Goal: Book appointment/travel/reservation

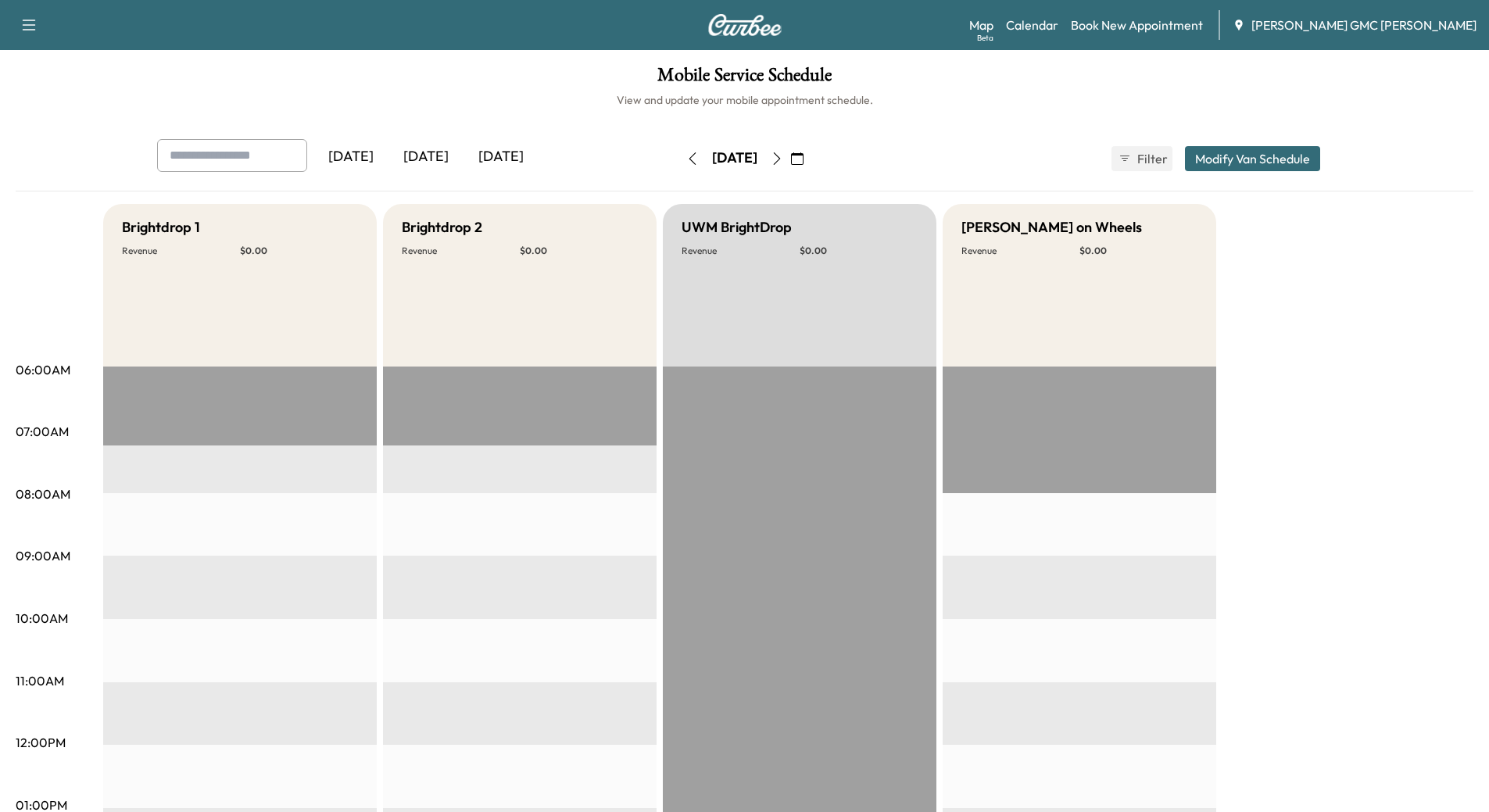
click at [502, 164] on div "[DATE]" at bounding box center [502, 157] width 75 height 36
click at [783, 156] on icon "button" at bounding box center [776, 158] width 12 height 12
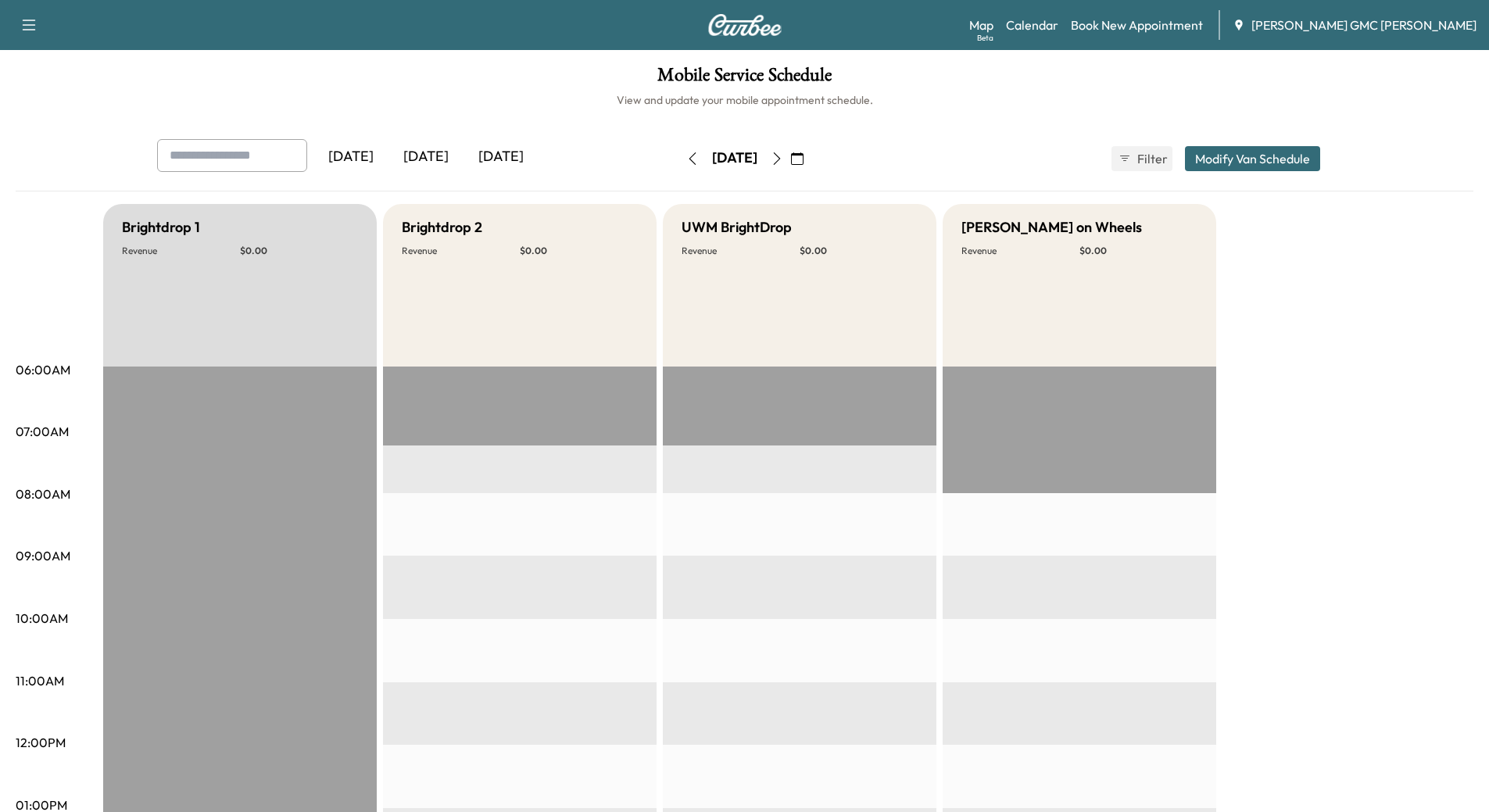
click at [780, 156] on icon "button" at bounding box center [776, 158] width 7 height 12
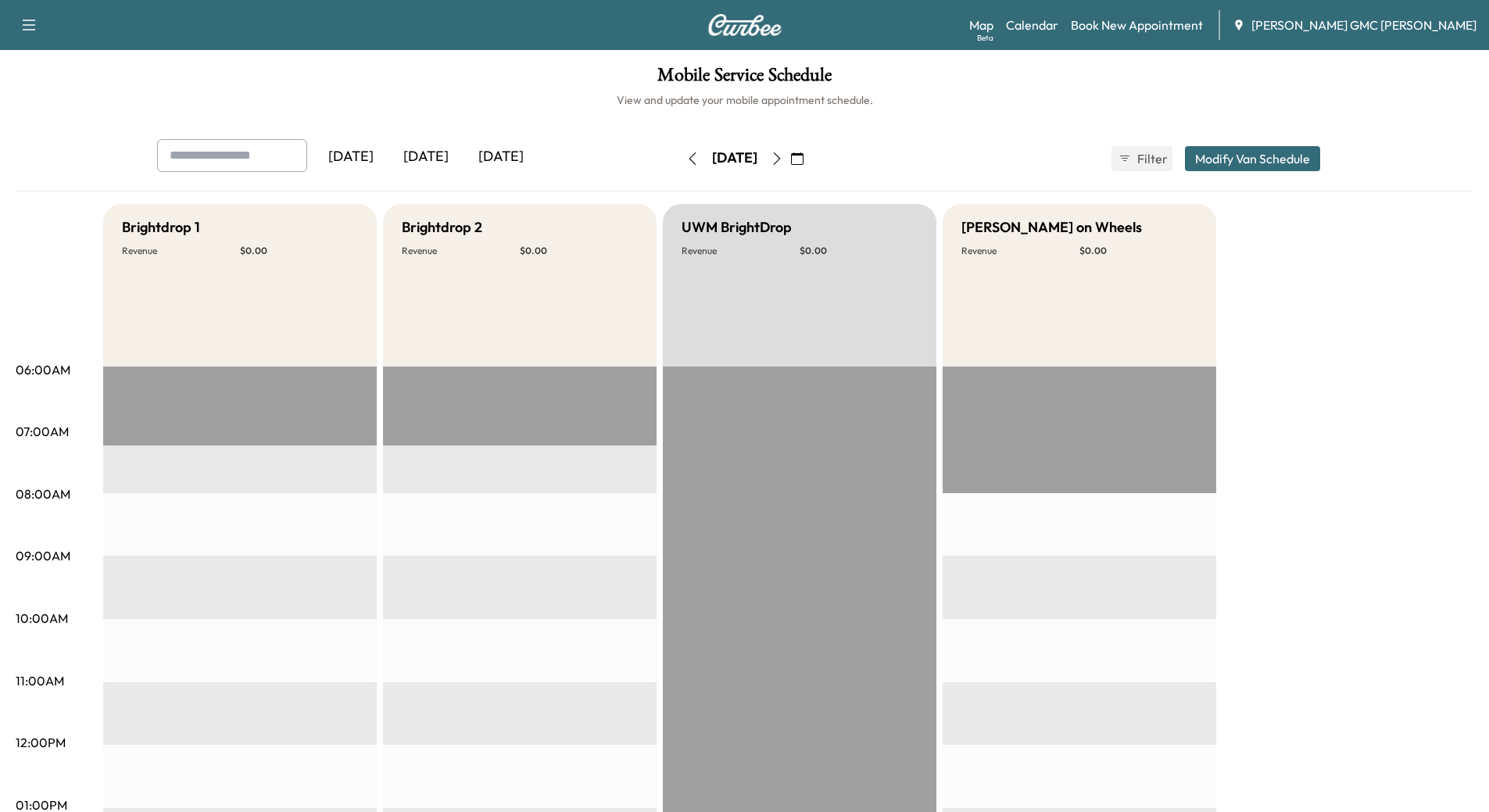
click at [783, 162] on icon "button" at bounding box center [776, 158] width 12 height 12
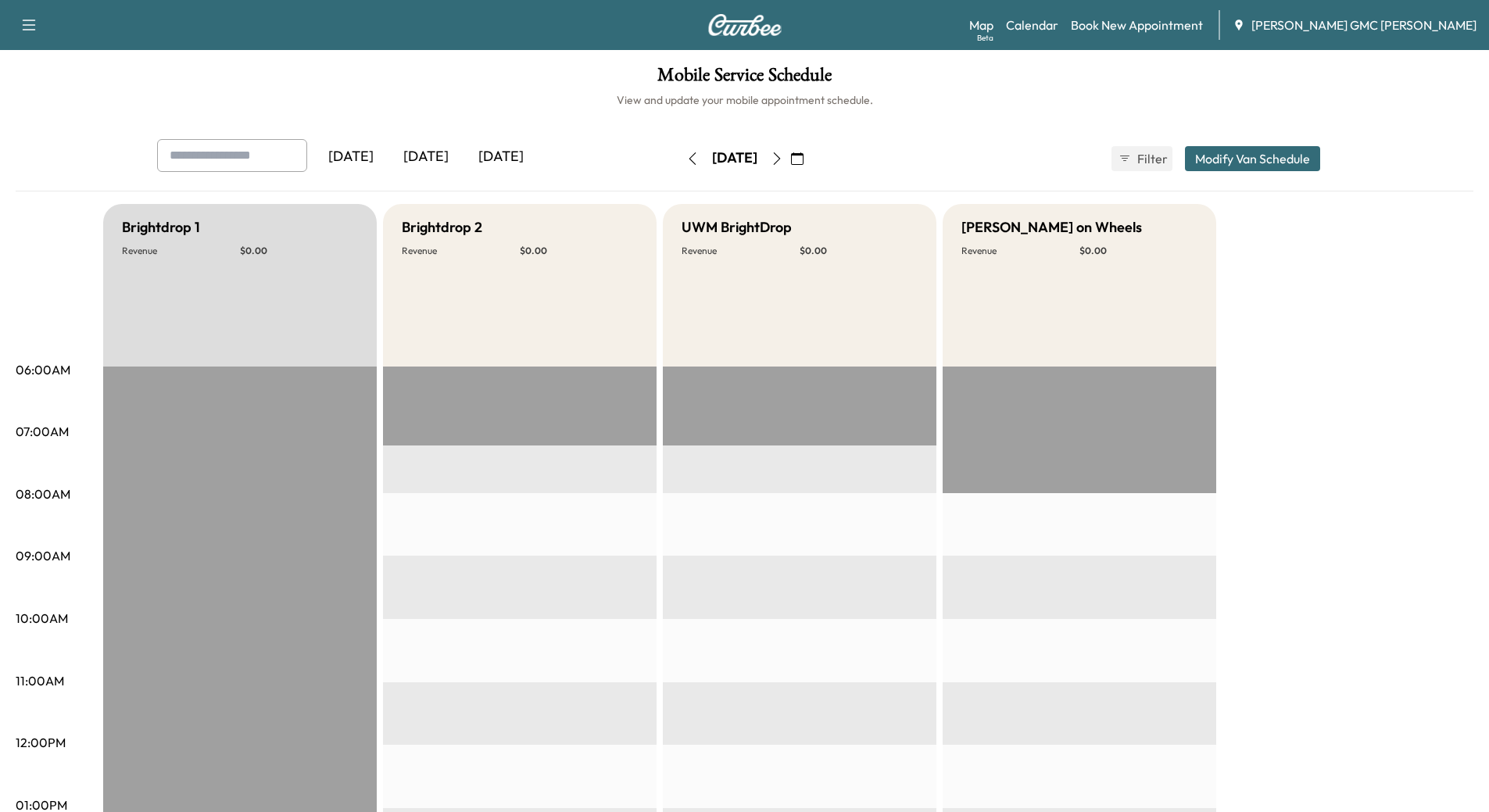
click at [425, 150] on div "[DATE]" at bounding box center [426, 157] width 75 height 36
